Goal: Task Accomplishment & Management: Use online tool/utility

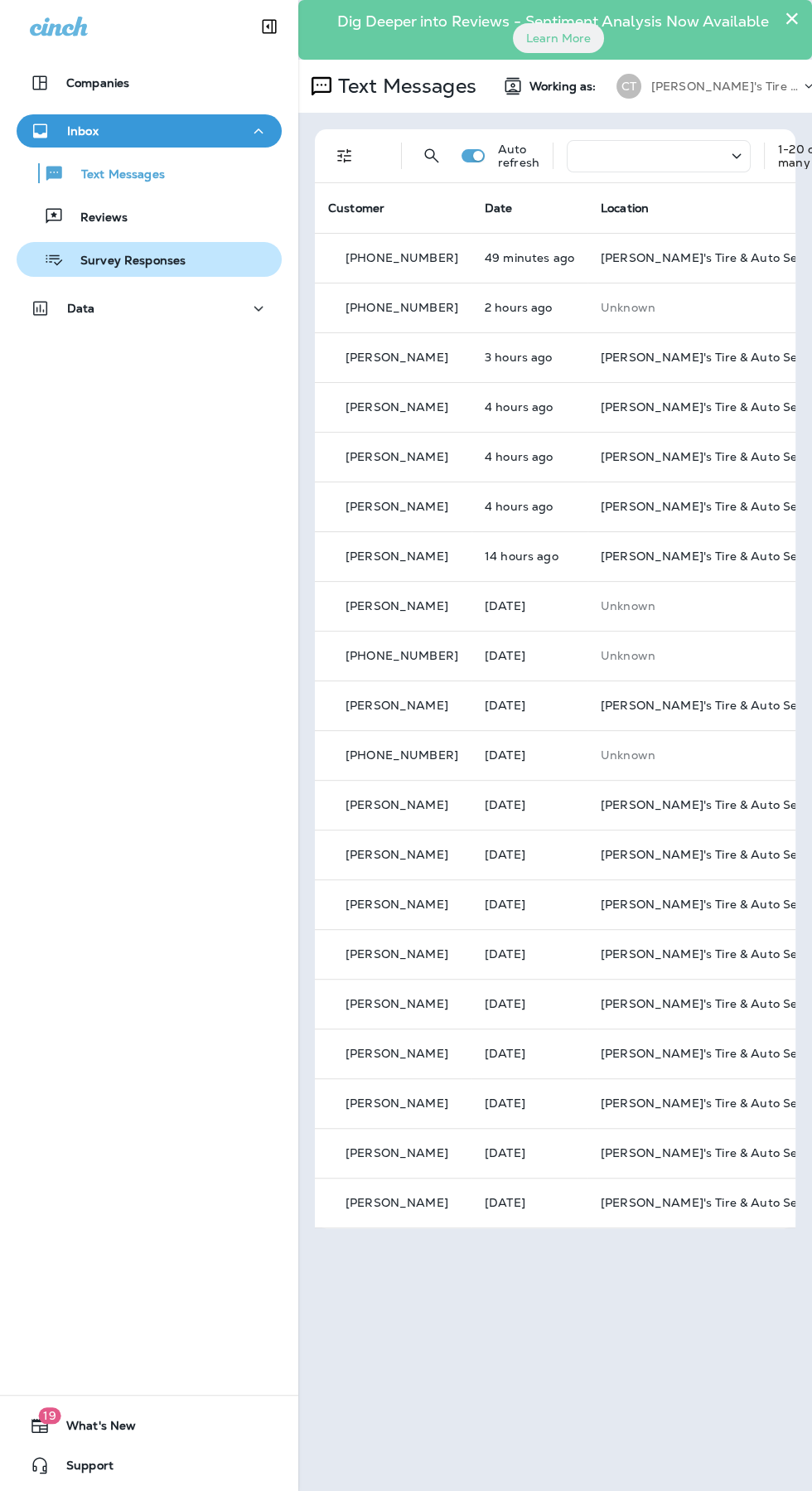
click at [189, 255] on div "Survey Responses" at bounding box center [149, 259] width 252 height 25
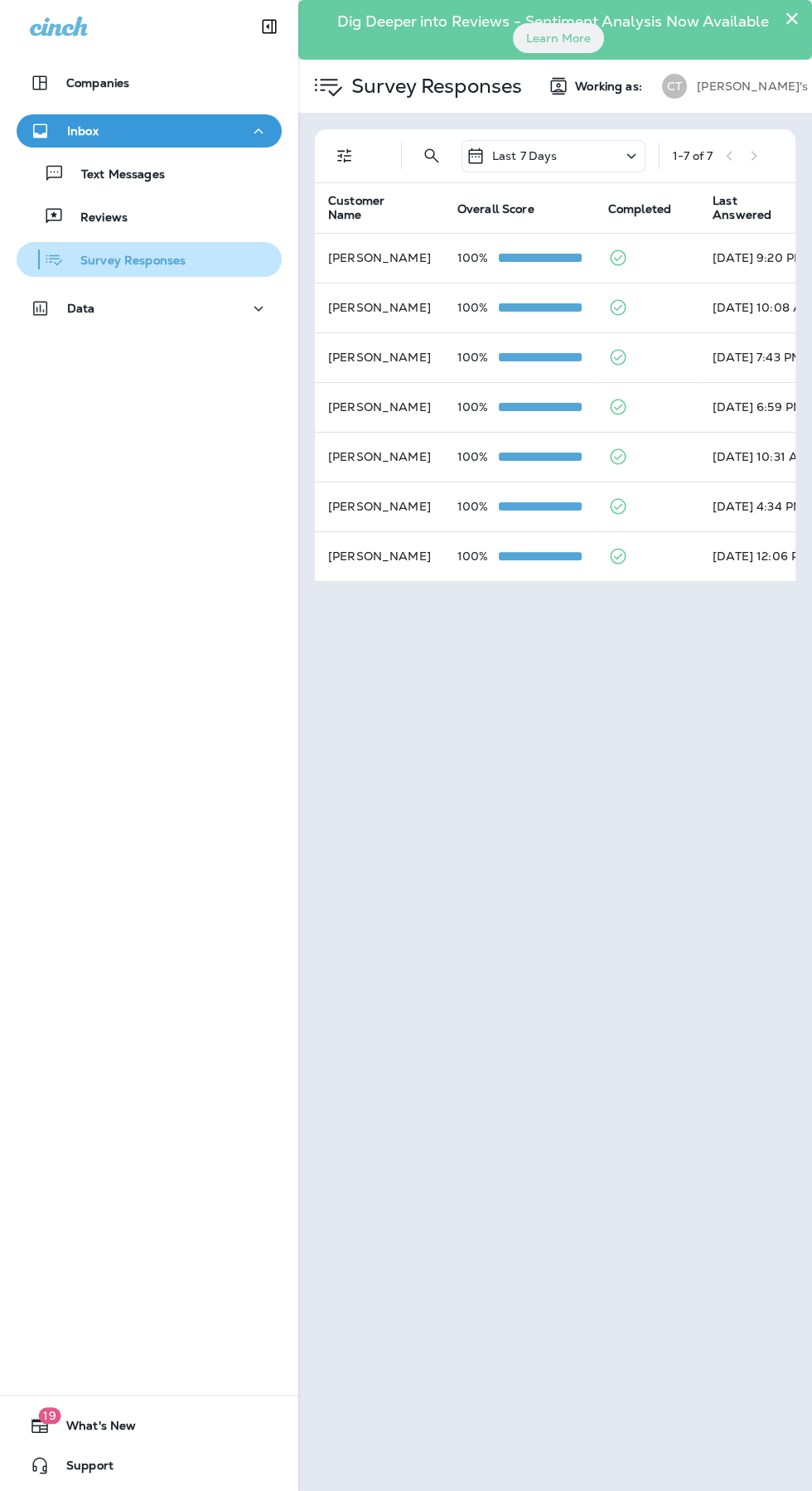
scroll to position [0, 2]
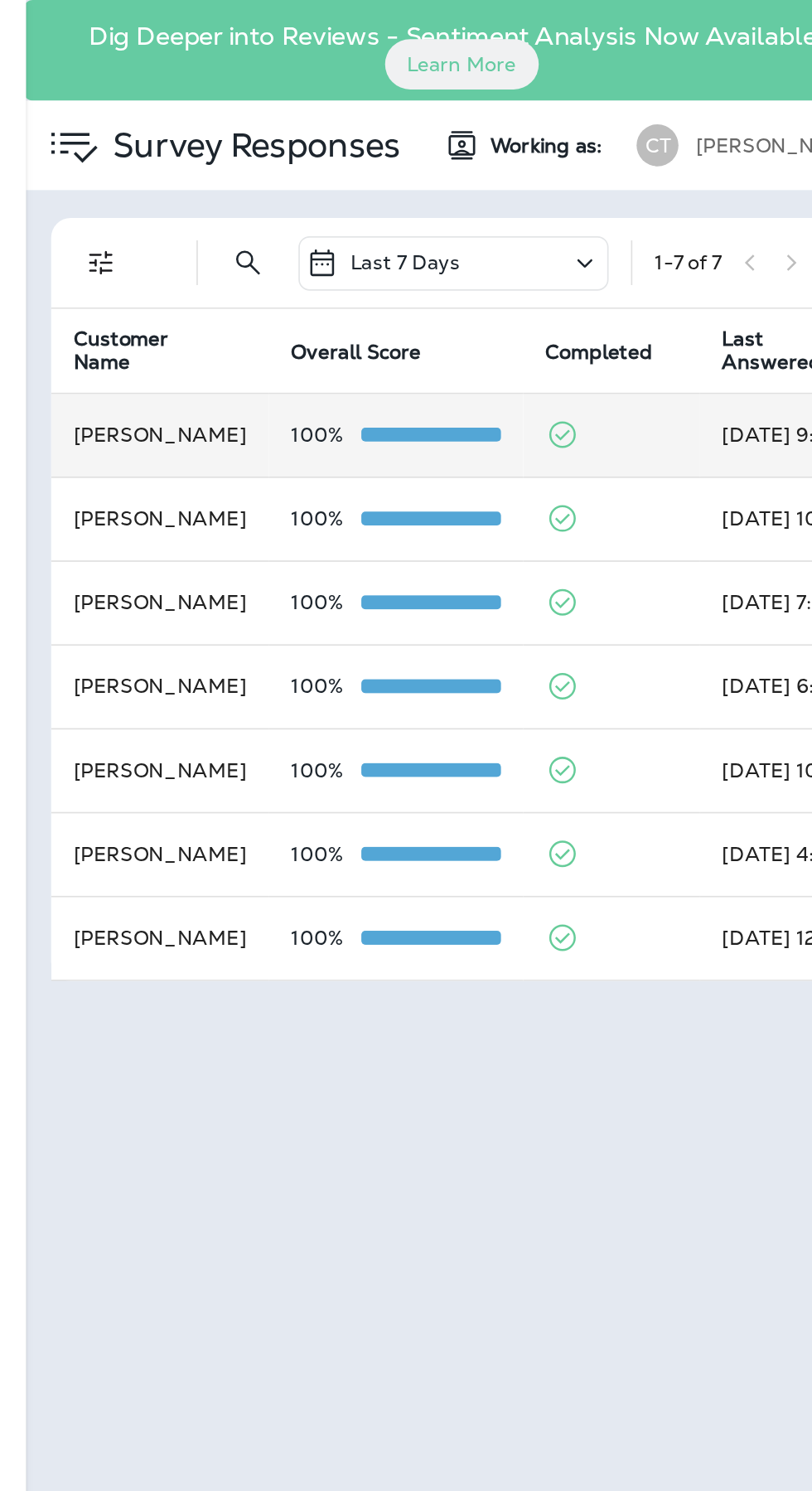
click at [653, 251] on td at bounding box center [645, 257] width 104 height 50
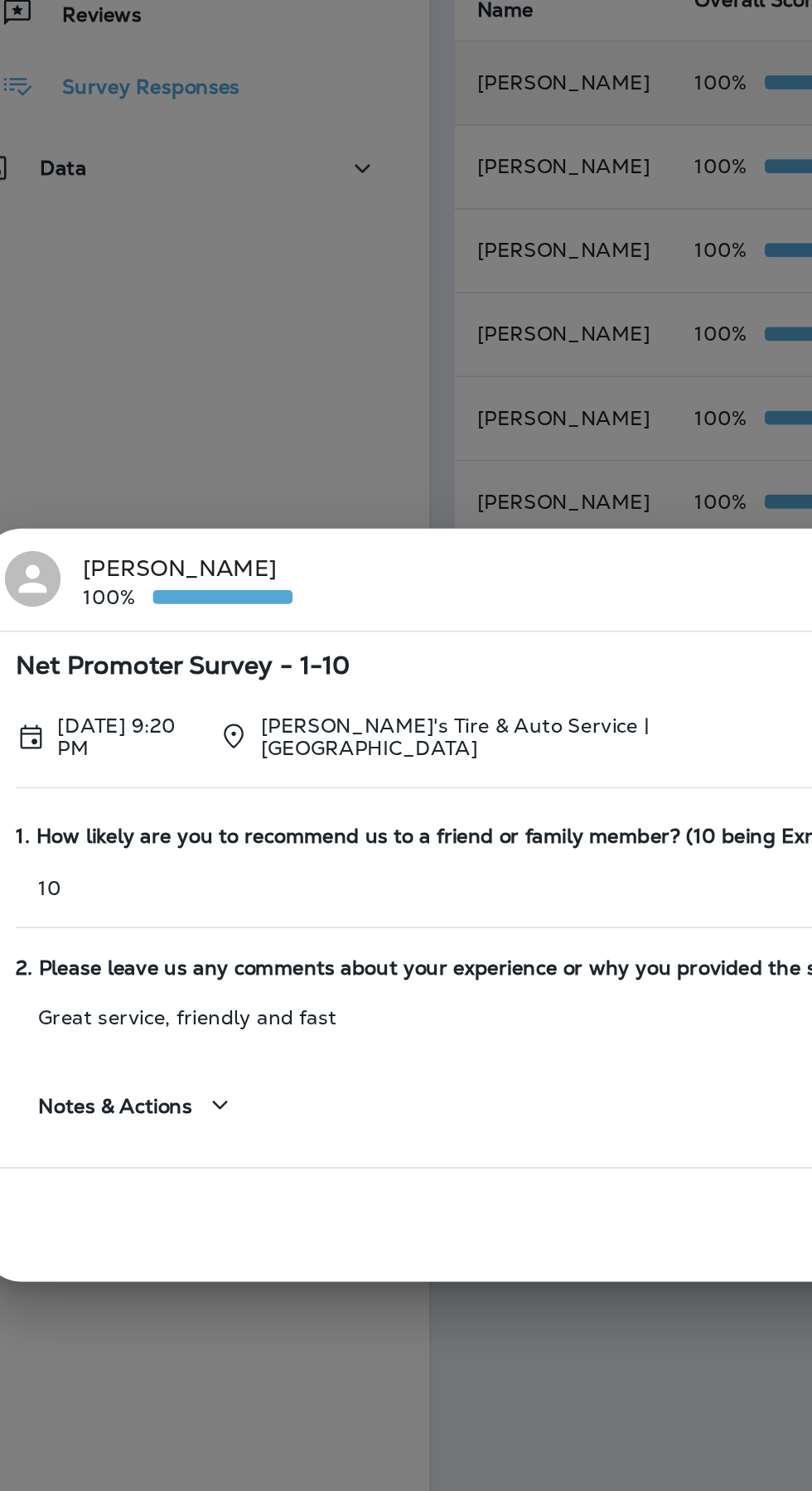
scroll to position [0, 0]
